Goal: Information Seeking & Learning: Learn about a topic

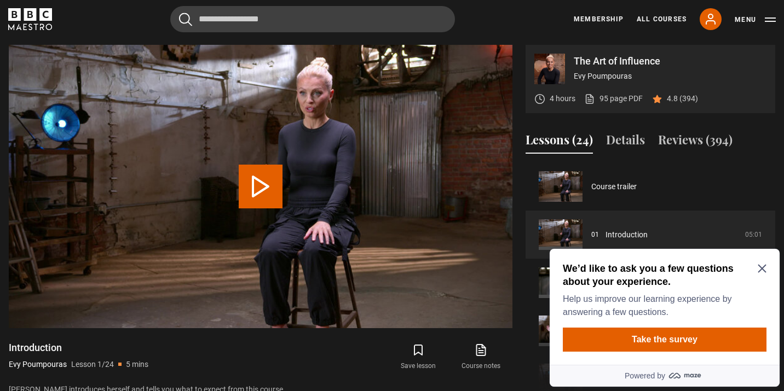
click at [761, 270] on icon "Close Maze Prompt" at bounding box center [761, 269] width 8 height 8
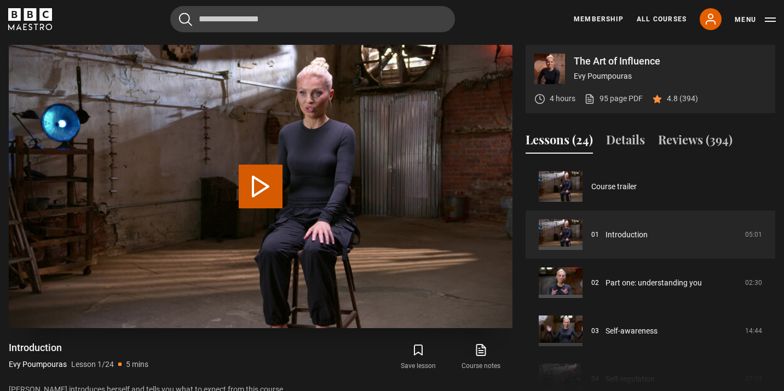
click at [263, 183] on button "Play Lesson Introduction" at bounding box center [261, 187] width 44 height 44
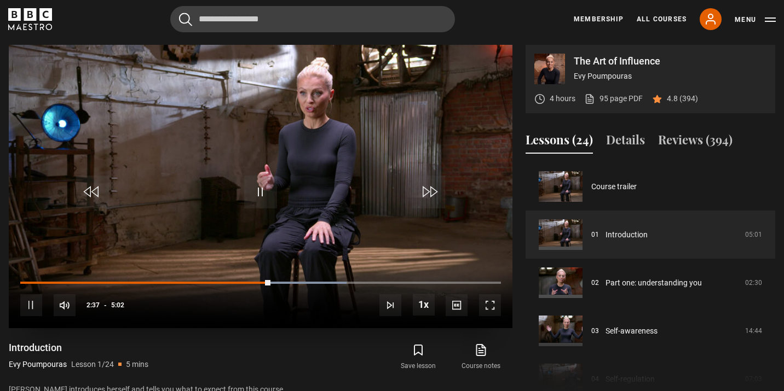
click at [36, 301] on span "Video Player" at bounding box center [31, 305] width 22 height 22
click at [249, 193] on span "Video Player" at bounding box center [260, 192] width 33 height 33
click at [37, 302] on span "Video Player" at bounding box center [31, 305] width 22 height 22
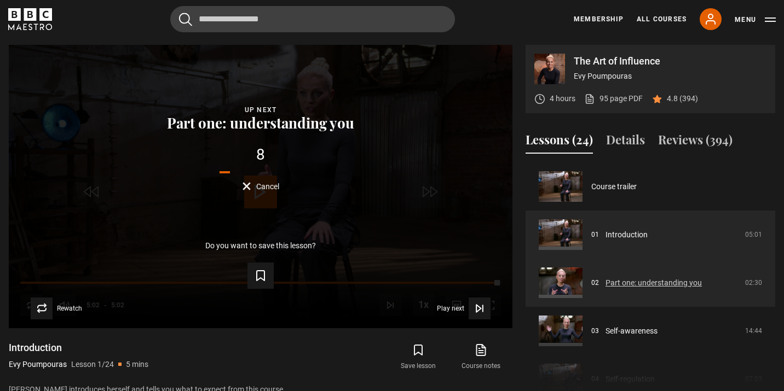
click at [630, 282] on link "Part one: understanding you" at bounding box center [653, 282] width 96 height 11
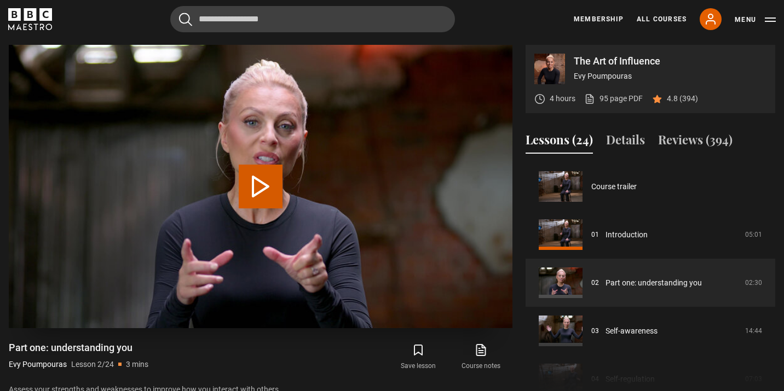
scroll to position [48, 0]
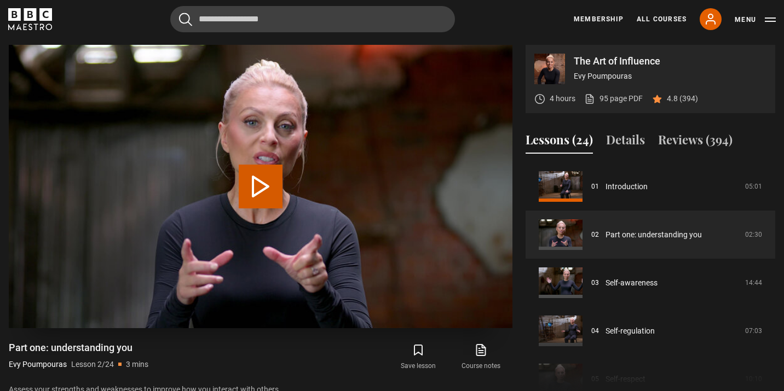
click at [259, 188] on button "Play Lesson Part one: understanding you" at bounding box center [261, 187] width 44 height 44
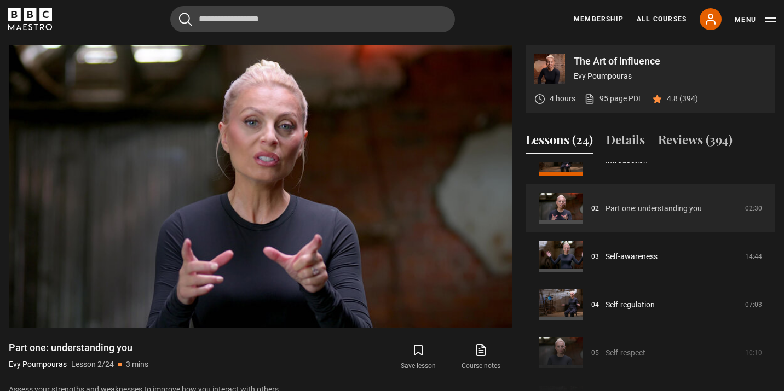
scroll to position [82, 0]
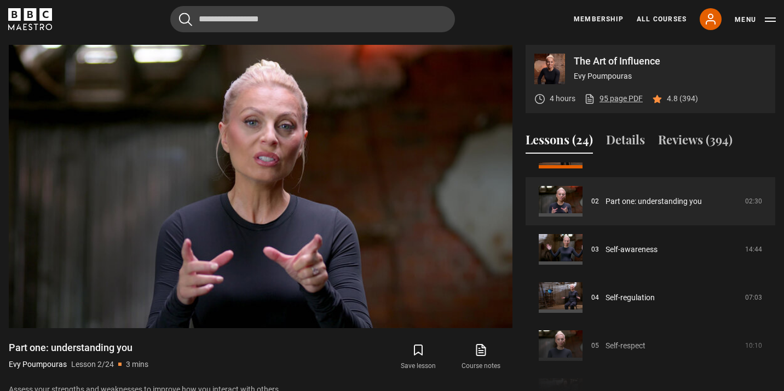
click at [615, 100] on link "95 page PDF (opens in new tab)" at bounding box center [613, 98] width 59 height 11
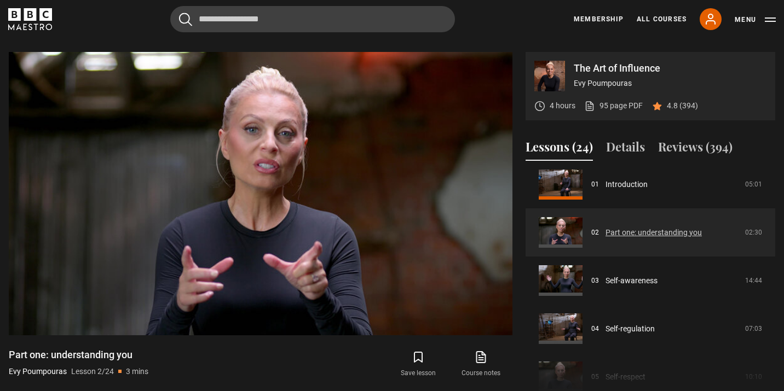
scroll to position [66, 0]
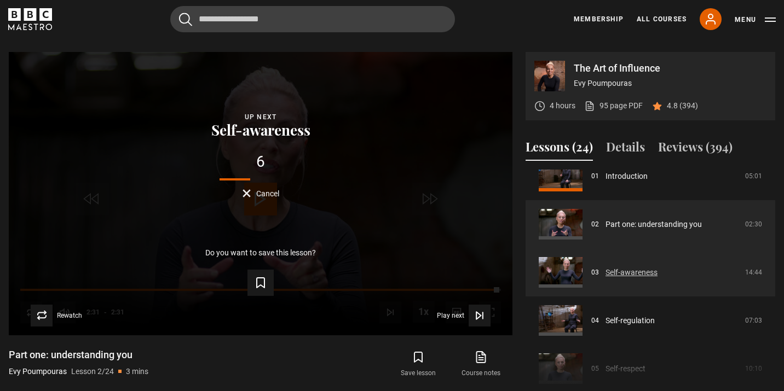
click at [624, 277] on link "Self-awareness" at bounding box center [631, 272] width 52 height 11
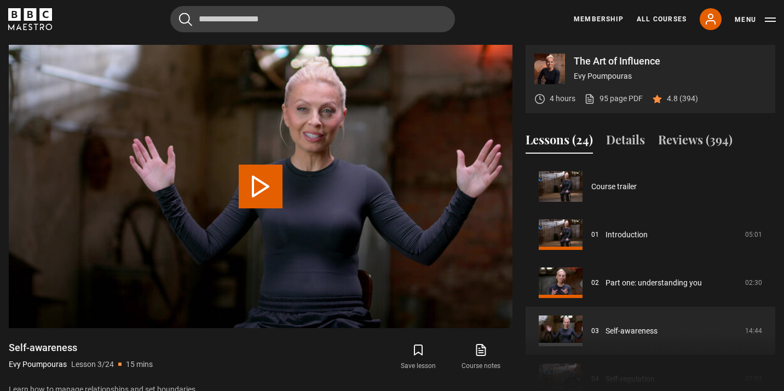
scroll to position [96, 0]
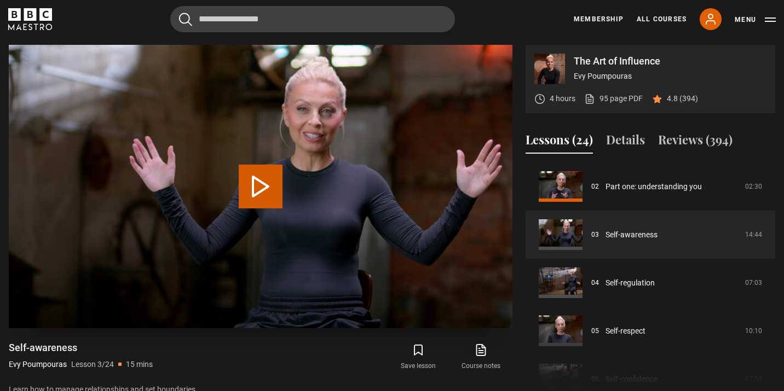
click at [261, 181] on button "Play Lesson Self-awareness" at bounding box center [261, 187] width 44 height 44
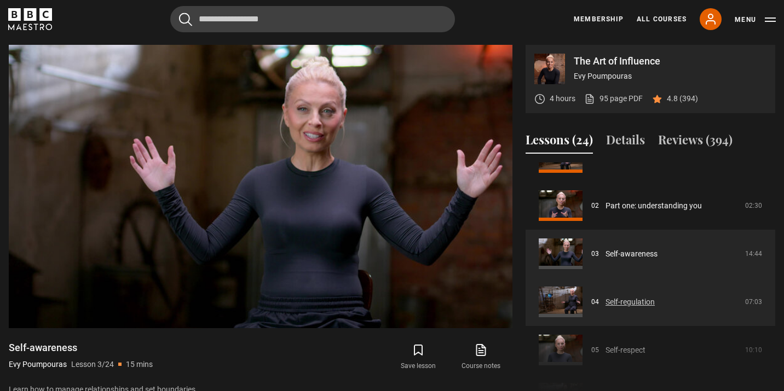
scroll to position [67, 0]
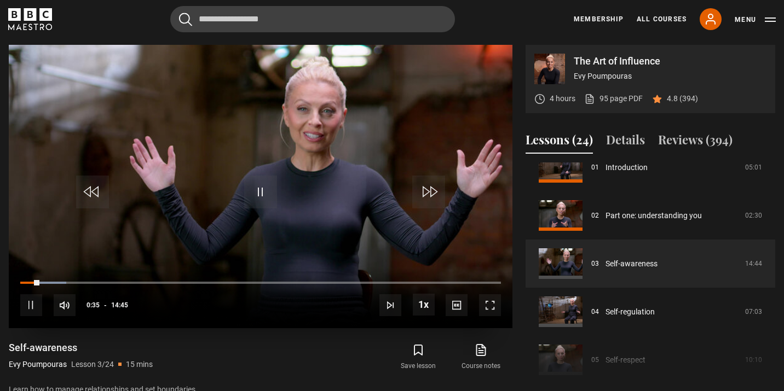
click at [34, 309] on span "Video Player" at bounding box center [31, 305] width 22 height 22
click at [24, 308] on span "Video Player" at bounding box center [31, 305] width 22 height 22
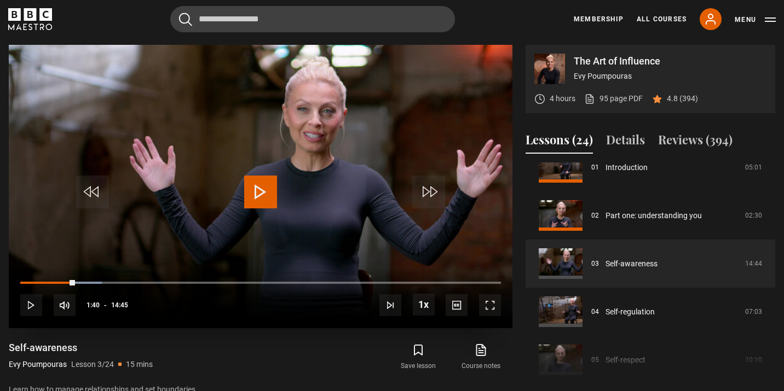
click at [24, 308] on span "Video Player" at bounding box center [31, 305] width 22 height 22
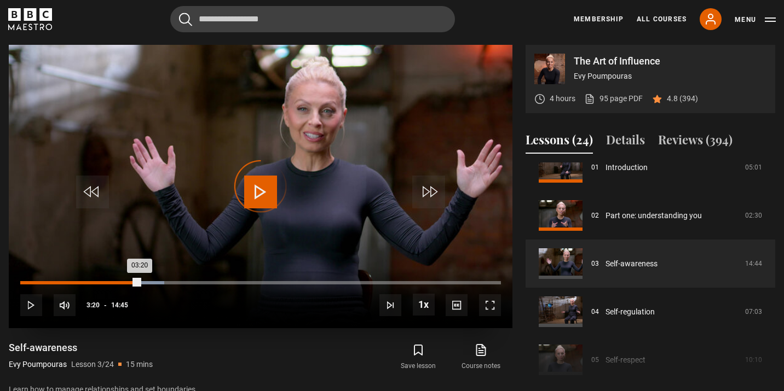
click at [129, 281] on div "03:20" at bounding box center [130, 282] width 2 height 3
click at [134, 282] on div "Loaded : 30.60% 03:29 03:24" at bounding box center [260, 282] width 481 height 3
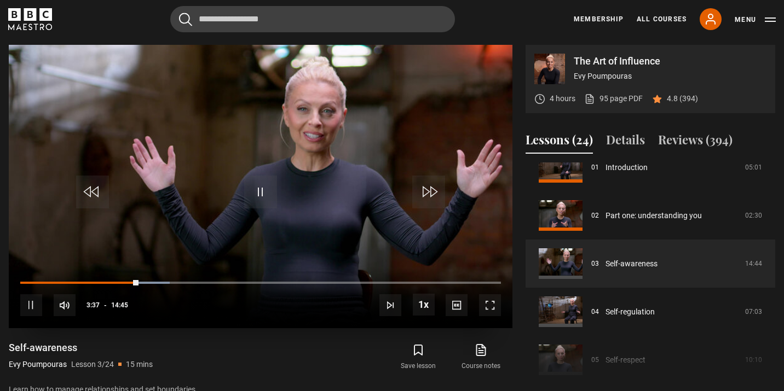
click at [35, 308] on span "Video Player" at bounding box center [31, 305] width 22 height 22
click at [250, 192] on span "Video Player" at bounding box center [260, 191] width 33 height 33
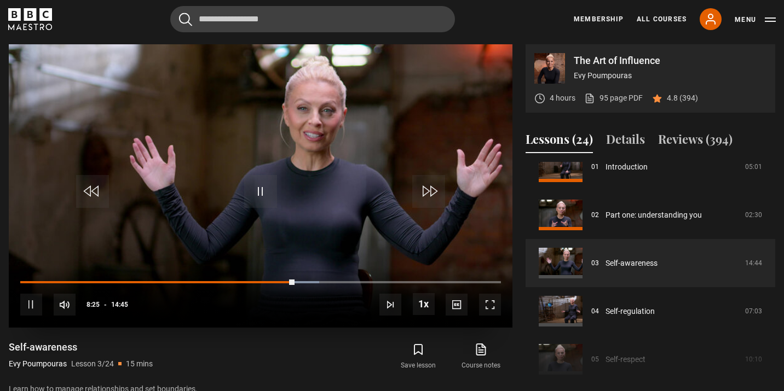
click at [35, 301] on span "Video Player" at bounding box center [31, 305] width 22 height 22
click at [263, 190] on span "Video Player" at bounding box center [260, 191] width 33 height 33
click at [37, 307] on span "Video Player" at bounding box center [31, 305] width 22 height 22
